Goal: Task Accomplishment & Management: Complete application form

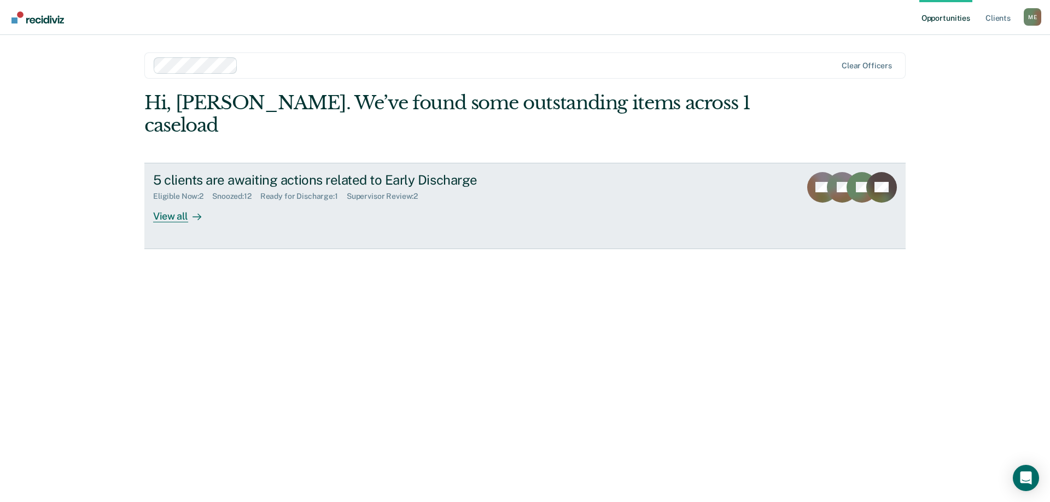
click at [181, 201] on div "View all" at bounding box center [183, 211] width 61 height 21
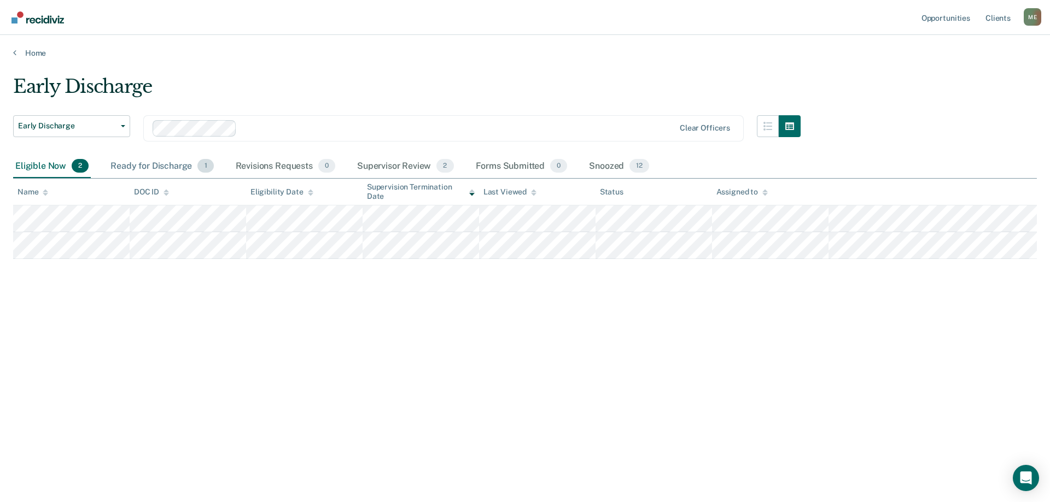
click at [191, 166] on div "Ready for Discharge 1" at bounding box center [161, 167] width 107 height 24
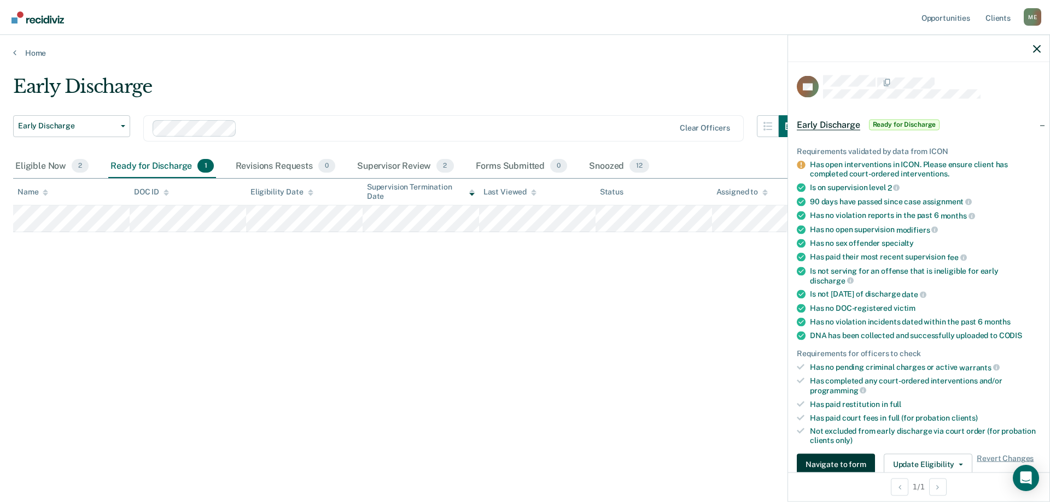
click at [872, 464] on link "Navigate to form" at bounding box center [837, 465] width 83 height 22
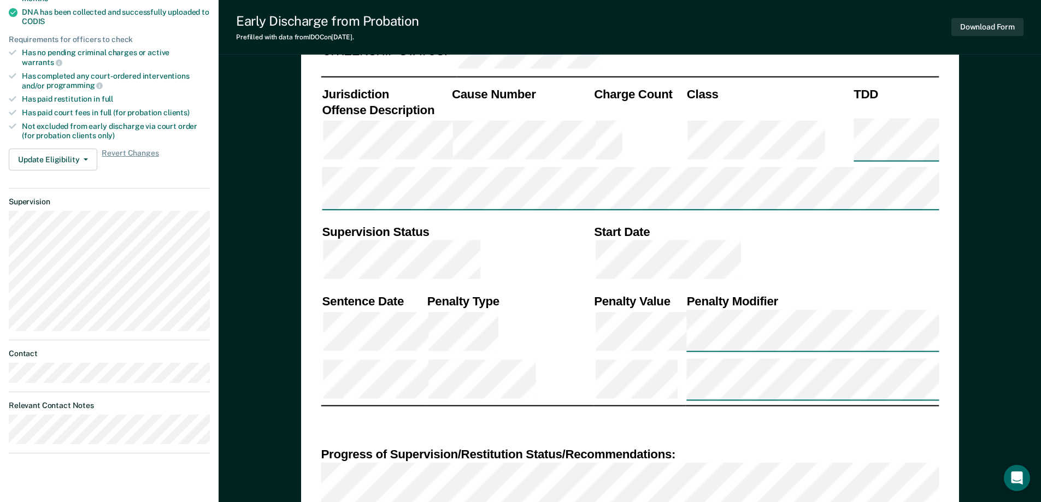
scroll to position [492, 0]
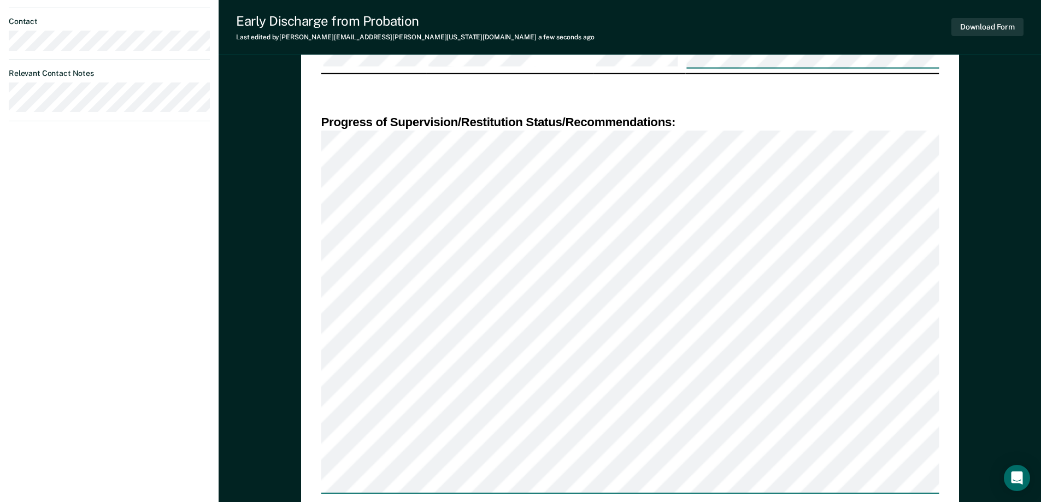
scroll to position [551, 0]
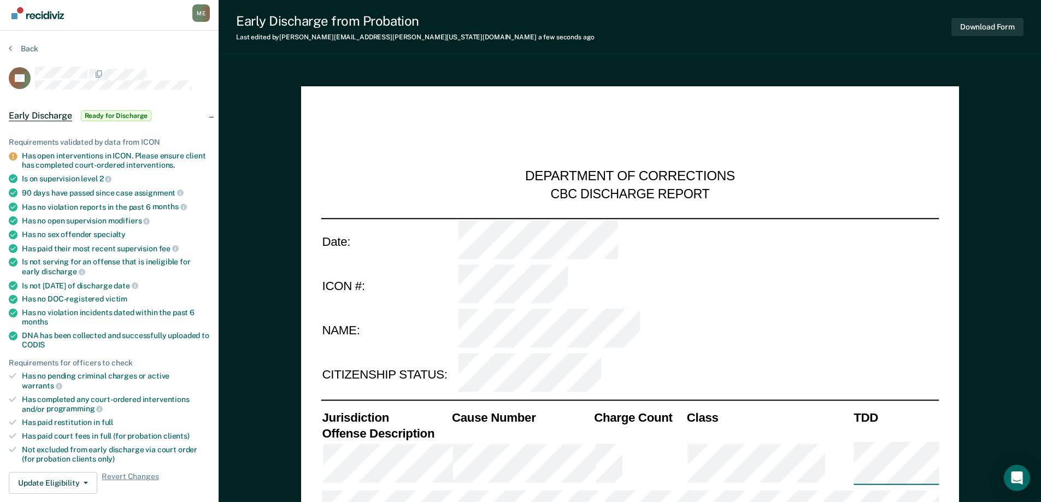
scroll to position [0, 0]
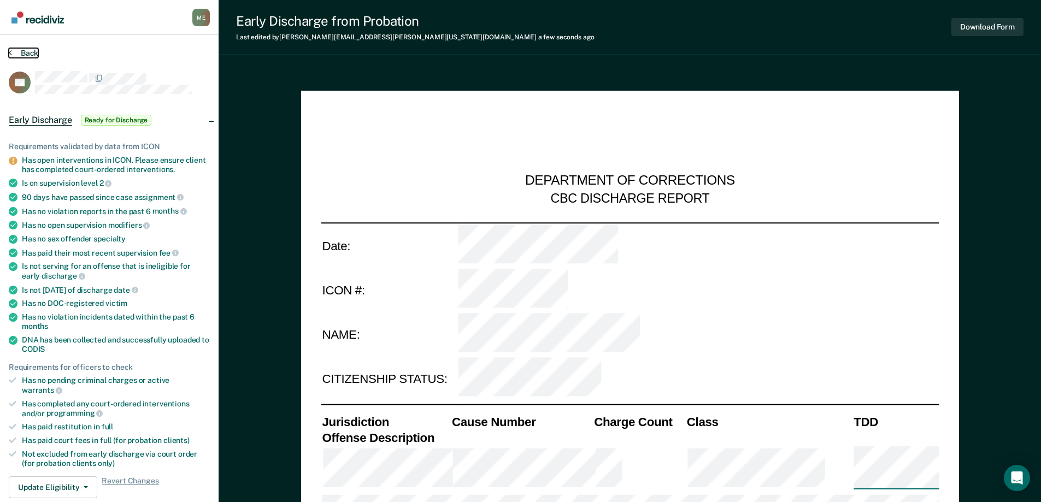
click at [28, 54] on button "Back" at bounding box center [24, 53] width 30 height 10
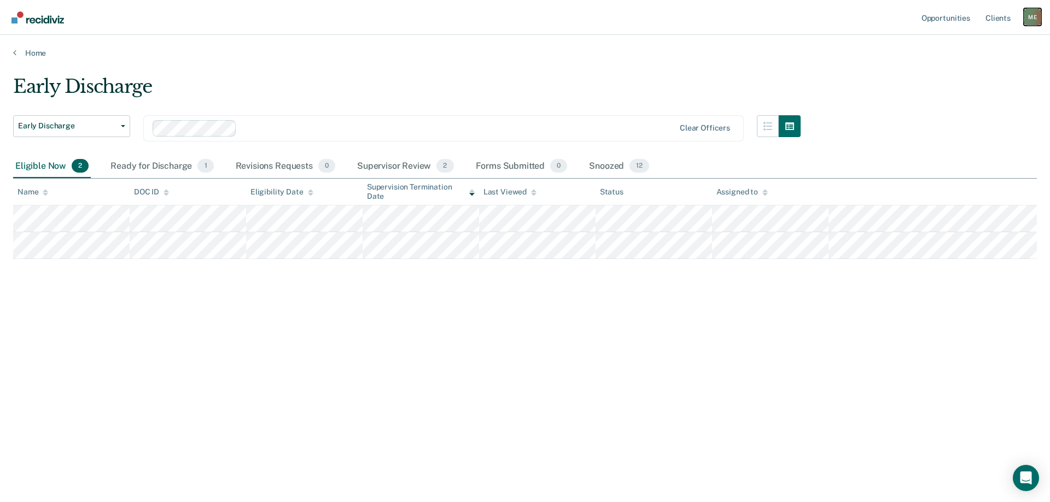
click at [1024, 17] on div "M E" at bounding box center [1031, 16] width 17 height 17
click at [948, 44] on link "Profile" at bounding box center [988, 44] width 88 height 9
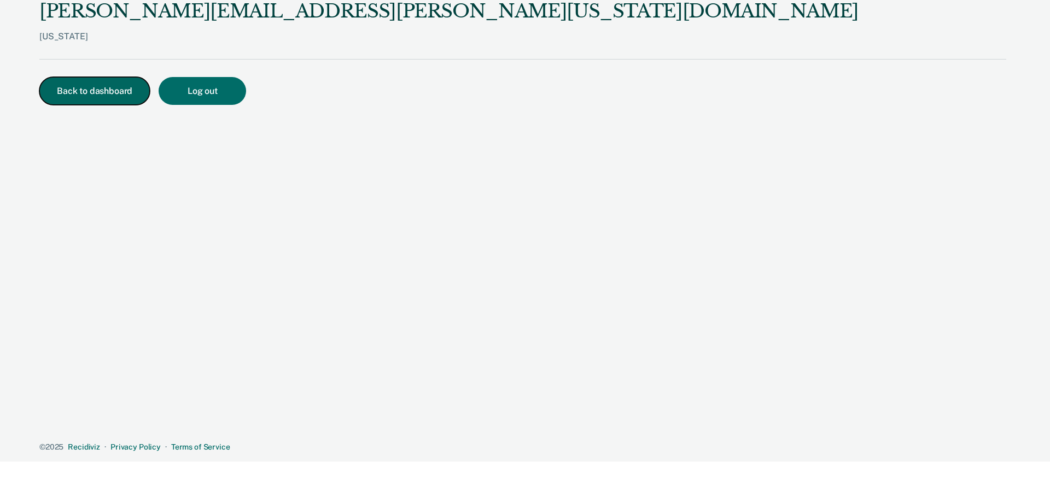
click at [66, 92] on button "Back to dashboard" at bounding box center [94, 91] width 110 height 28
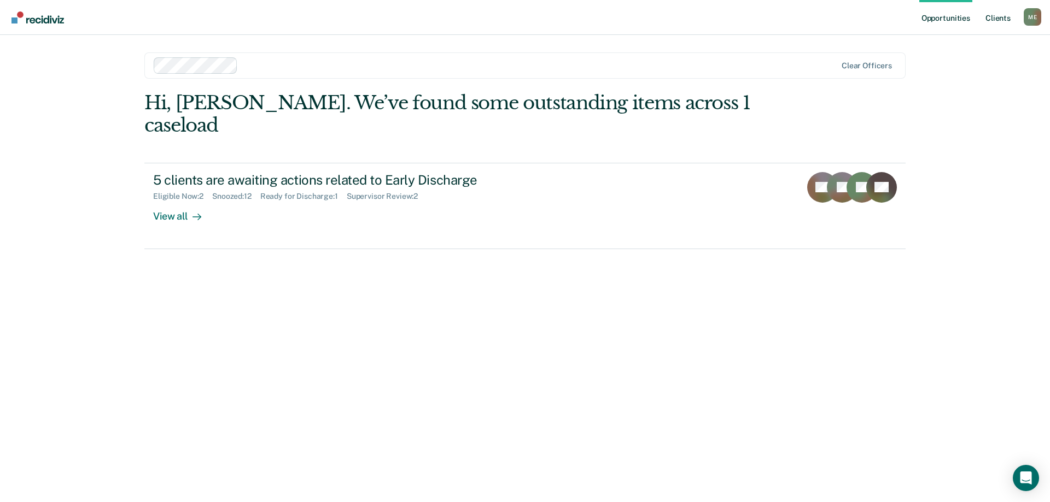
click at [989, 22] on link "Client s" at bounding box center [998, 17] width 30 height 35
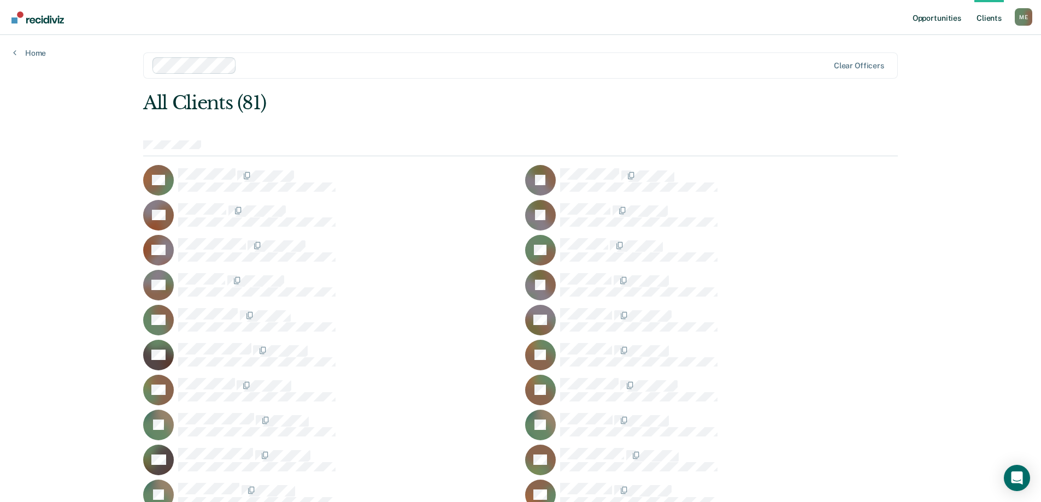
click at [947, 22] on link "Opportunities" at bounding box center [937, 17] width 53 height 35
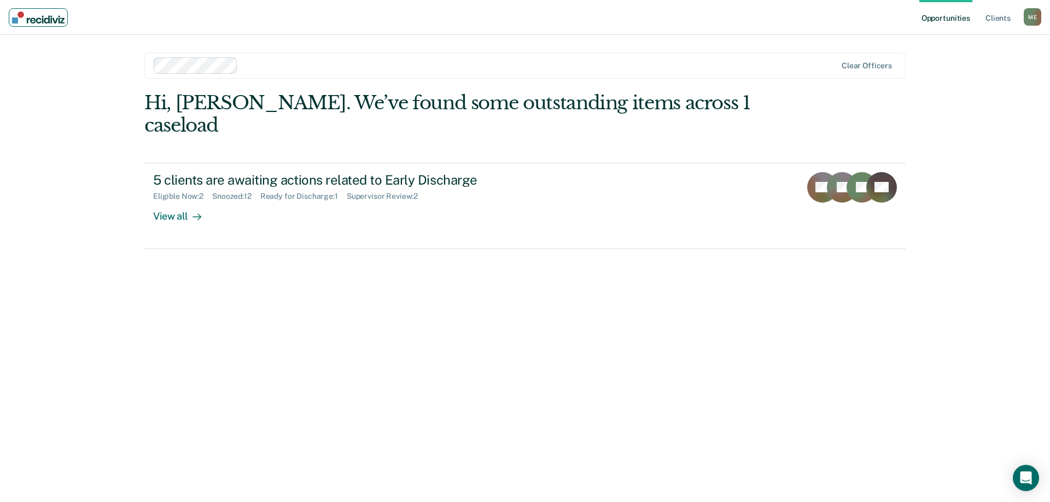
click at [22, 22] on img "Main navigation" at bounding box center [38, 17] width 52 height 12
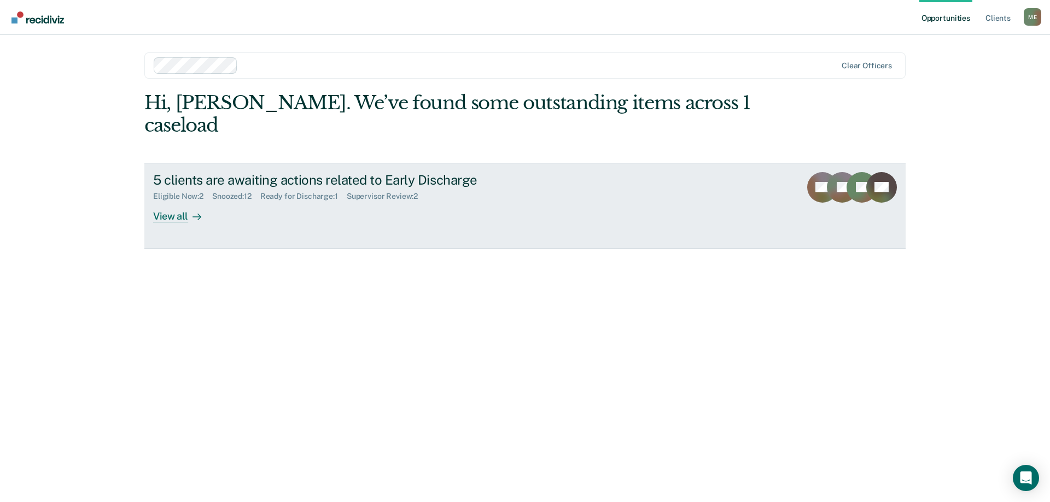
click at [162, 201] on div "View all" at bounding box center [183, 211] width 61 height 21
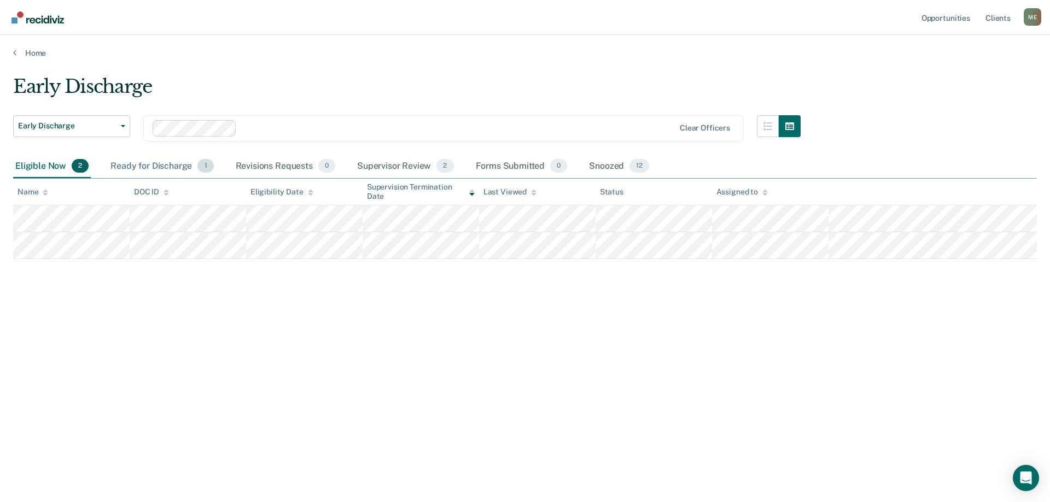
click at [161, 169] on div "Ready for Discharge 1" at bounding box center [161, 167] width 107 height 24
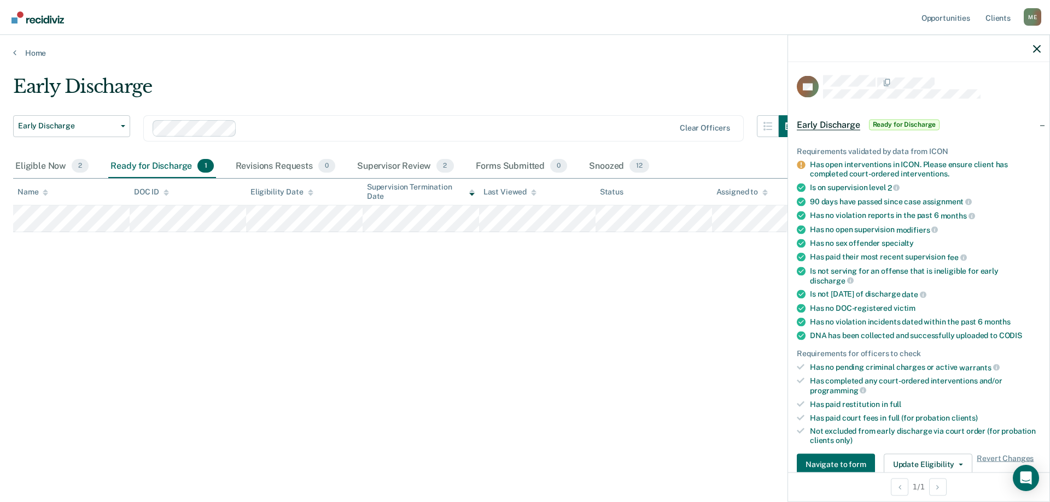
click at [537, 388] on div "Early Discharge Early Discharge Early Discharge Clear officers Eligible Now 2 R…" at bounding box center [524, 247] width 1023 height 345
click at [337, 303] on div "Early Discharge Early Discharge Early Discharge Clear officers Eligible Now 2 R…" at bounding box center [524, 247] width 1023 height 345
click at [401, 168] on div "Supervisor Review 2" at bounding box center [405, 167] width 101 height 24
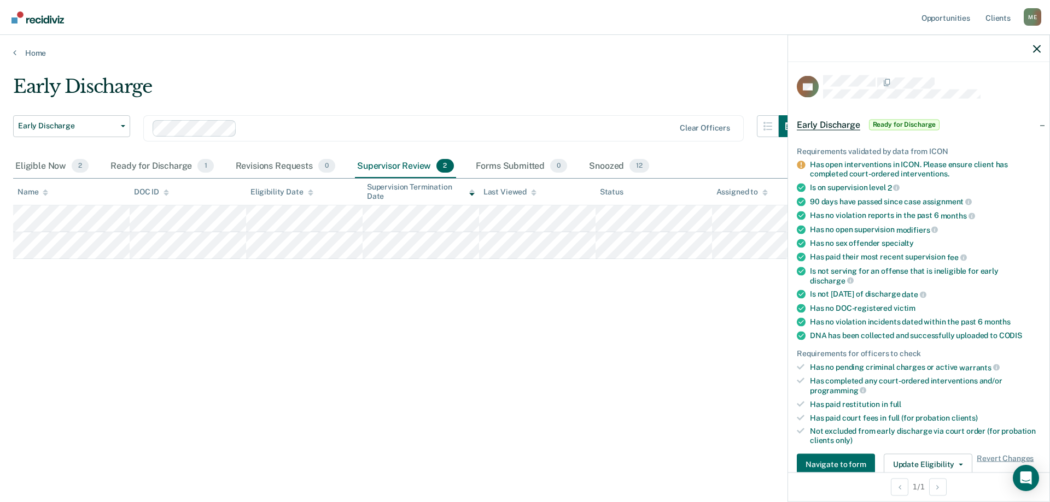
click at [1031, 52] on div at bounding box center [918, 48] width 261 height 27
click at [1036, 49] on icon "button" at bounding box center [1037, 49] width 8 height 8
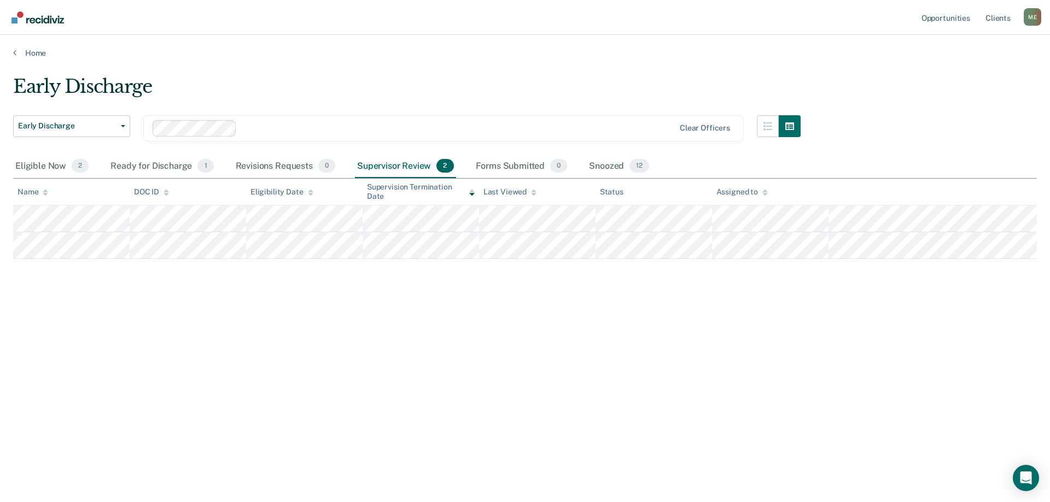
click at [571, 309] on div "Early Discharge Early Discharge Early Discharge Clear officers Eligible Now 2 R…" at bounding box center [524, 247] width 1023 height 345
click at [154, 164] on div "Ready for Discharge 1" at bounding box center [161, 167] width 107 height 24
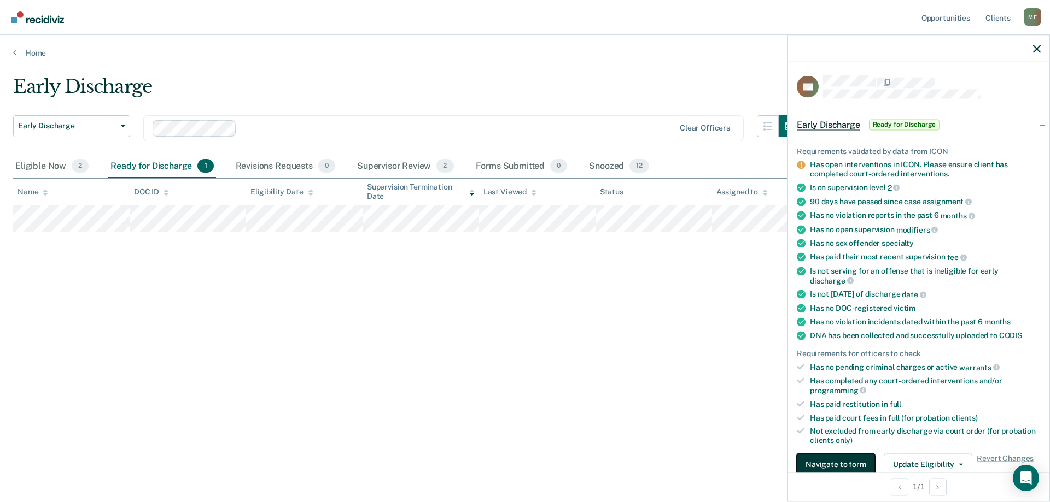
click at [850, 464] on button "Navigate to form" at bounding box center [835, 465] width 78 height 22
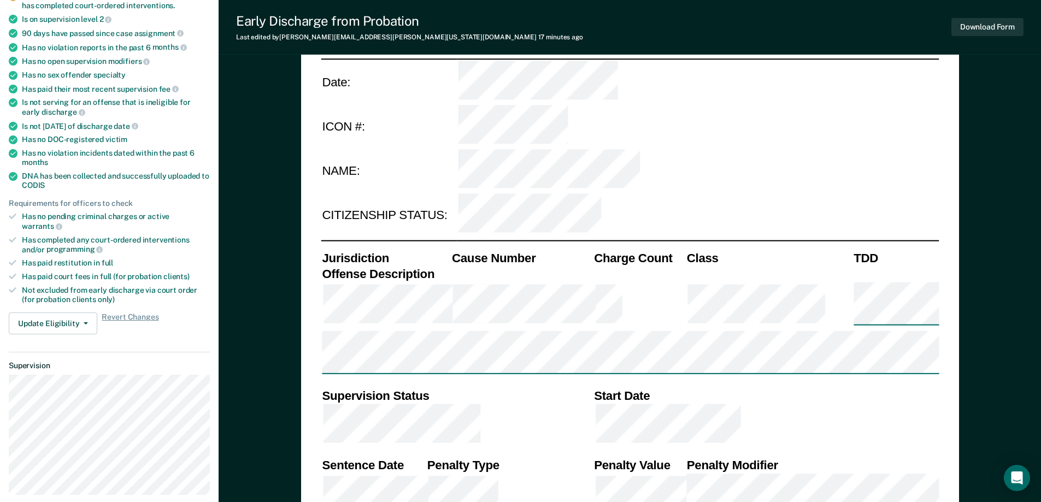
scroll to position [437, 0]
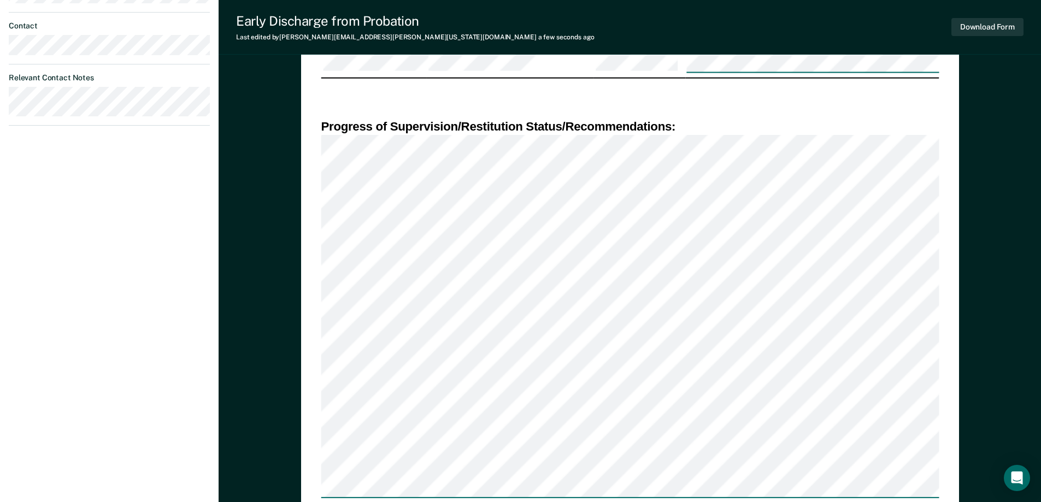
scroll to position [492, 0]
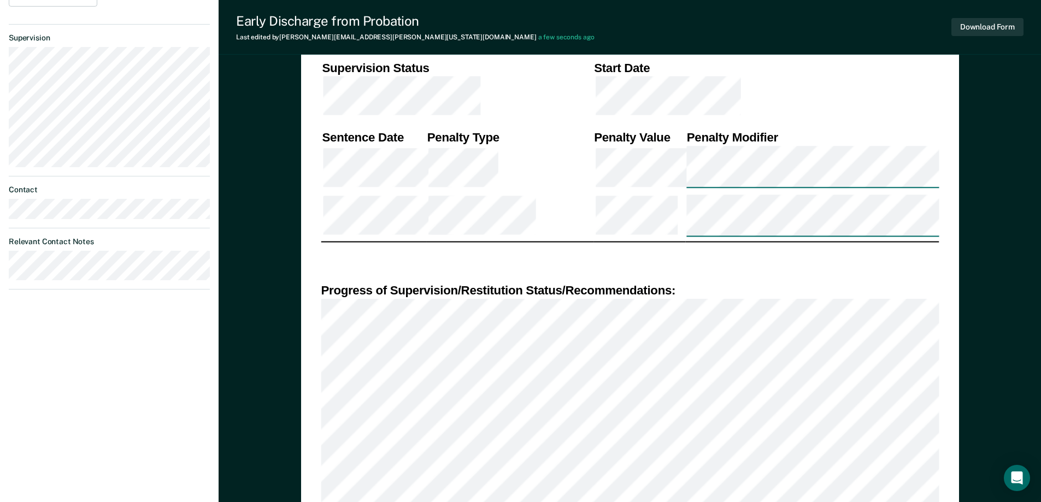
type textarea "x"
